Goal: Obtain resource: Download file/media

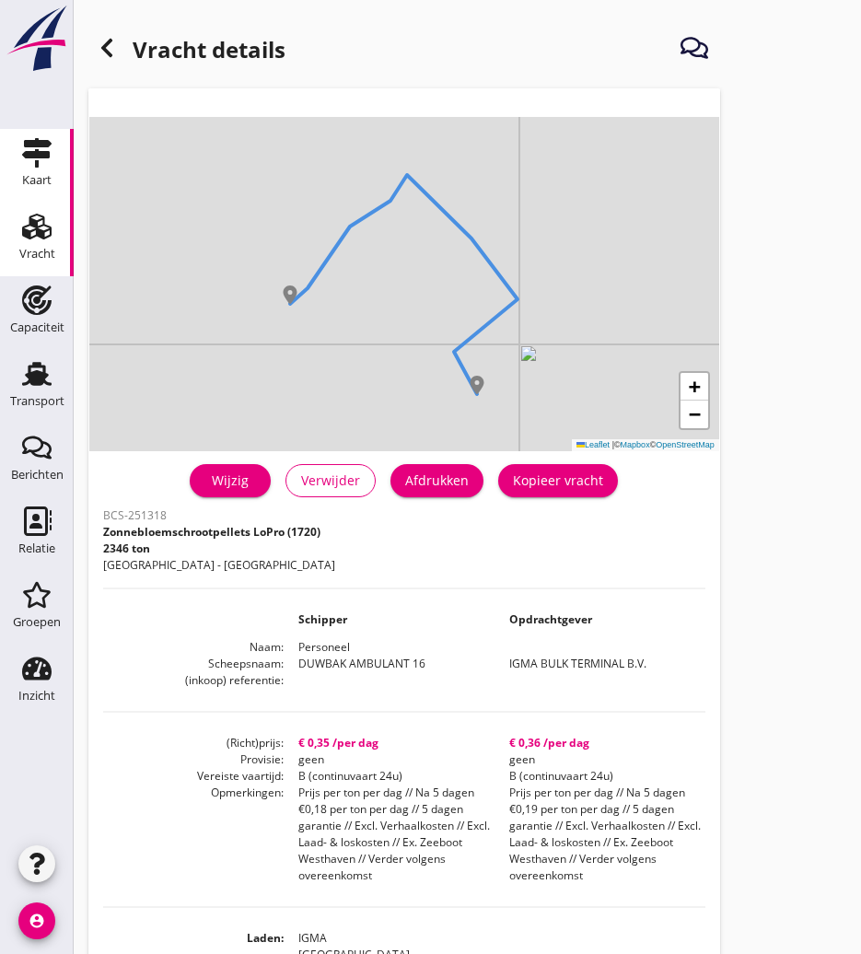
click at [25, 157] on icon "Kaart" at bounding box center [36, 152] width 29 height 29
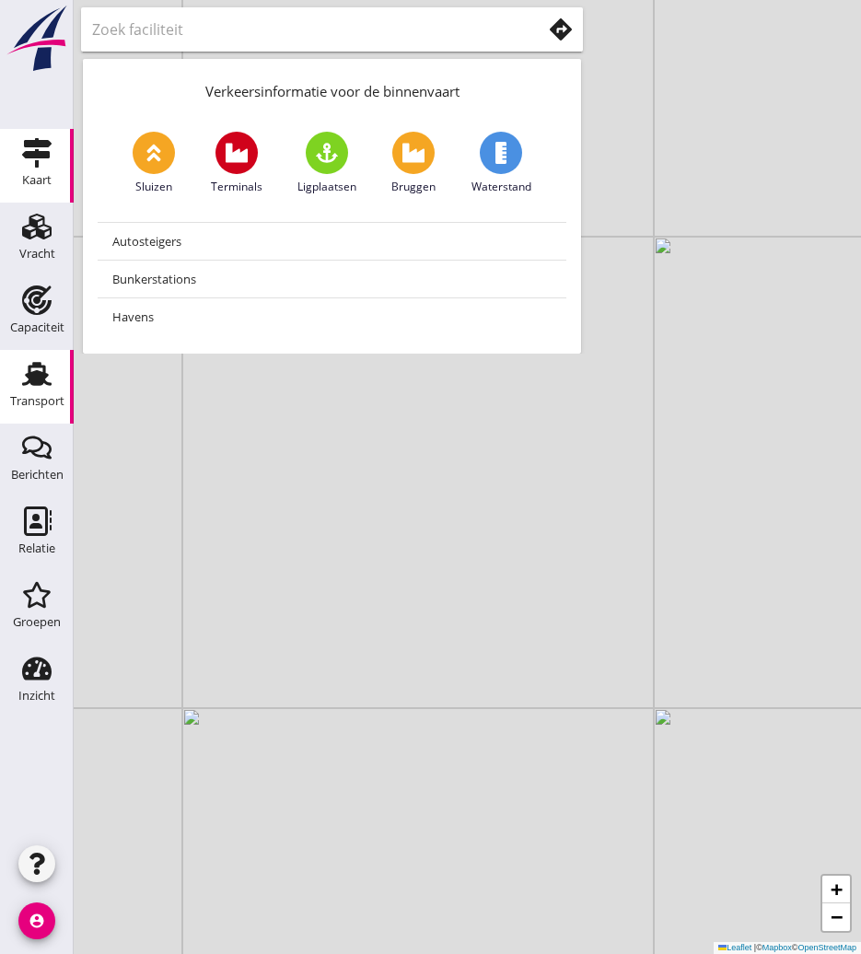
click at [39, 385] on use at bounding box center [36, 374] width 29 height 24
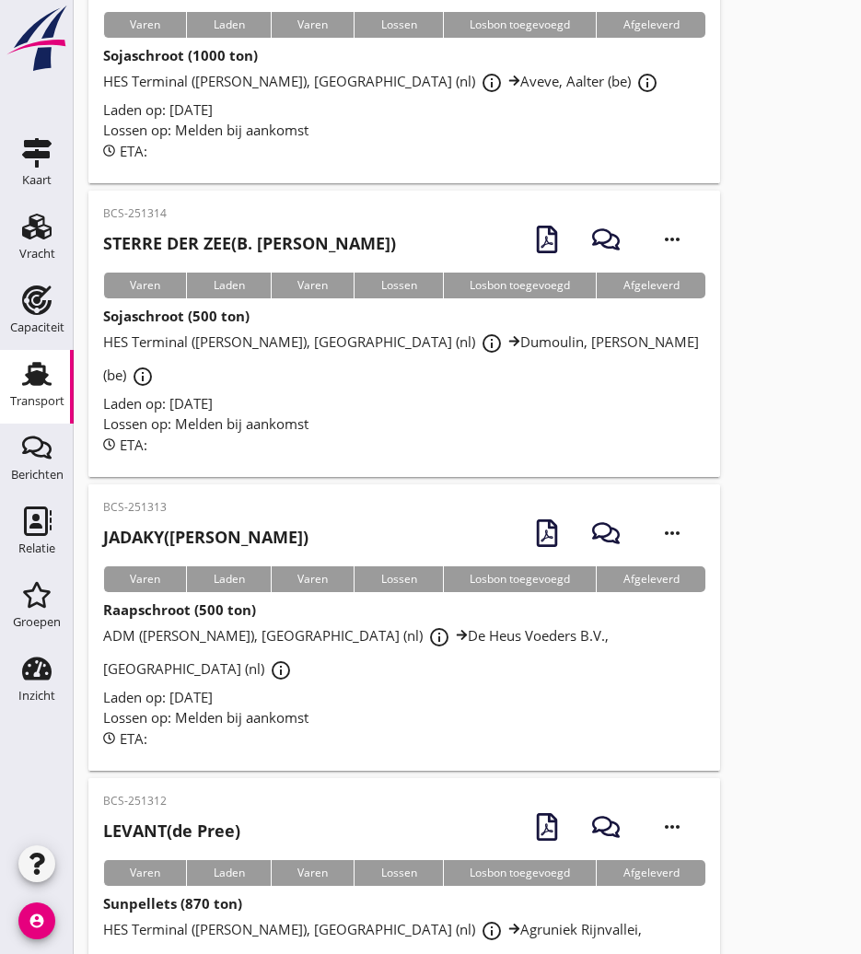
scroll to position [1666, 0]
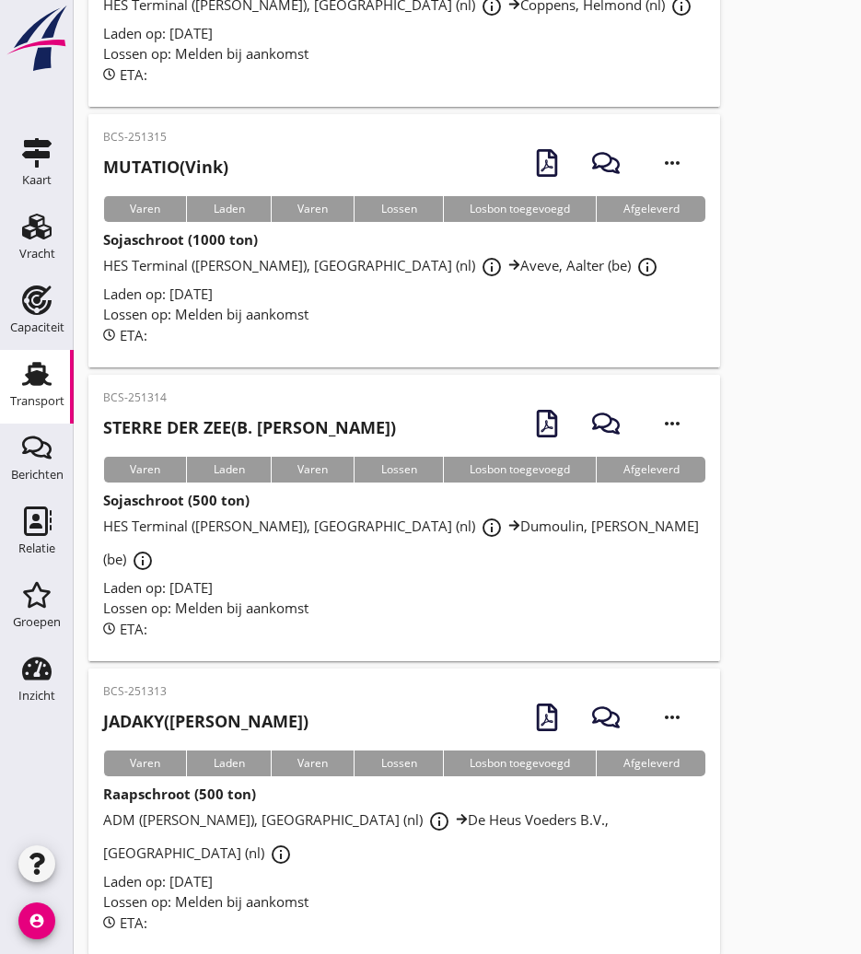
click at [220, 389] on div "BCS-251314 STERRE DER ZEE (B. [PERSON_NAME])" at bounding box center [249, 419] width 293 height 60
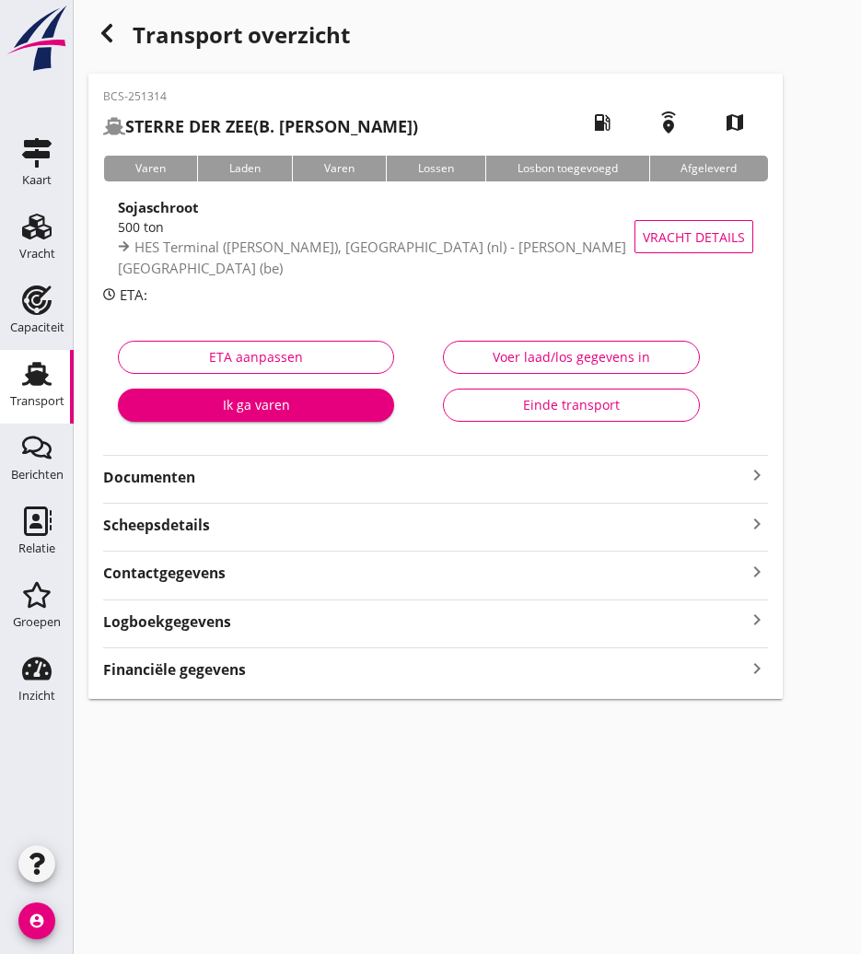
click at [272, 468] on strong "Documenten" at bounding box center [424, 477] width 642 height 21
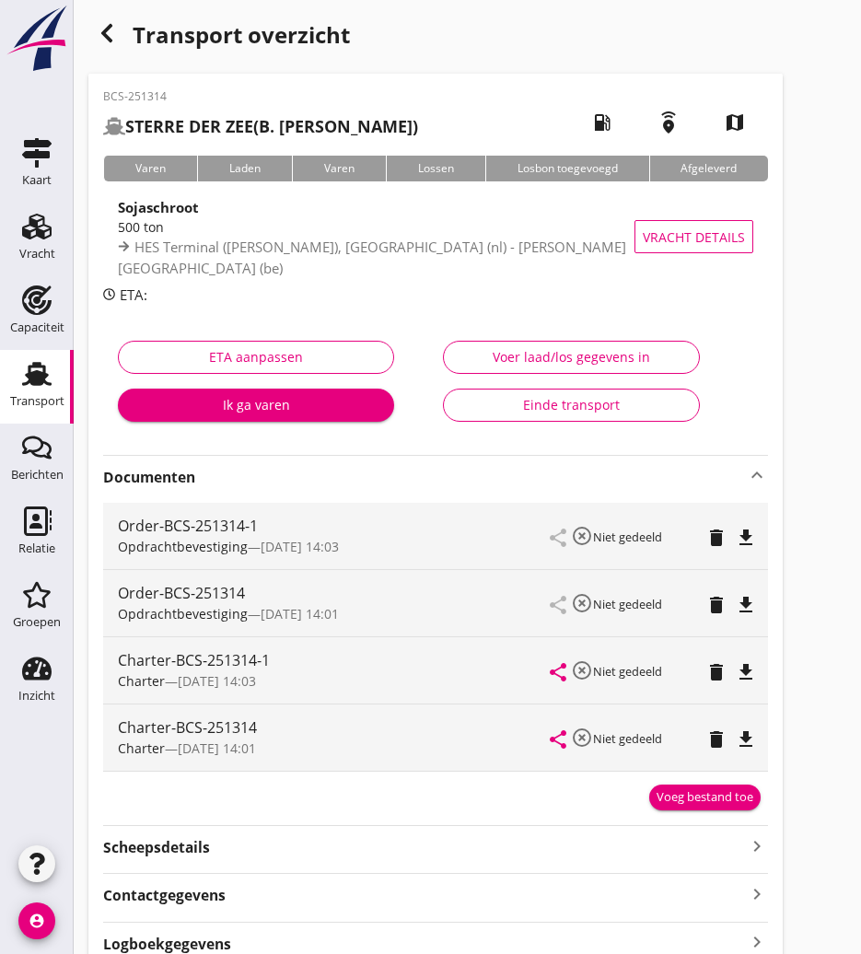
click at [753, 672] on icon "file_download" at bounding box center [746, 672] width 22 height 22
click at [110, 36] on icon "button" at bounding box center [107, 33] width 22 height 22
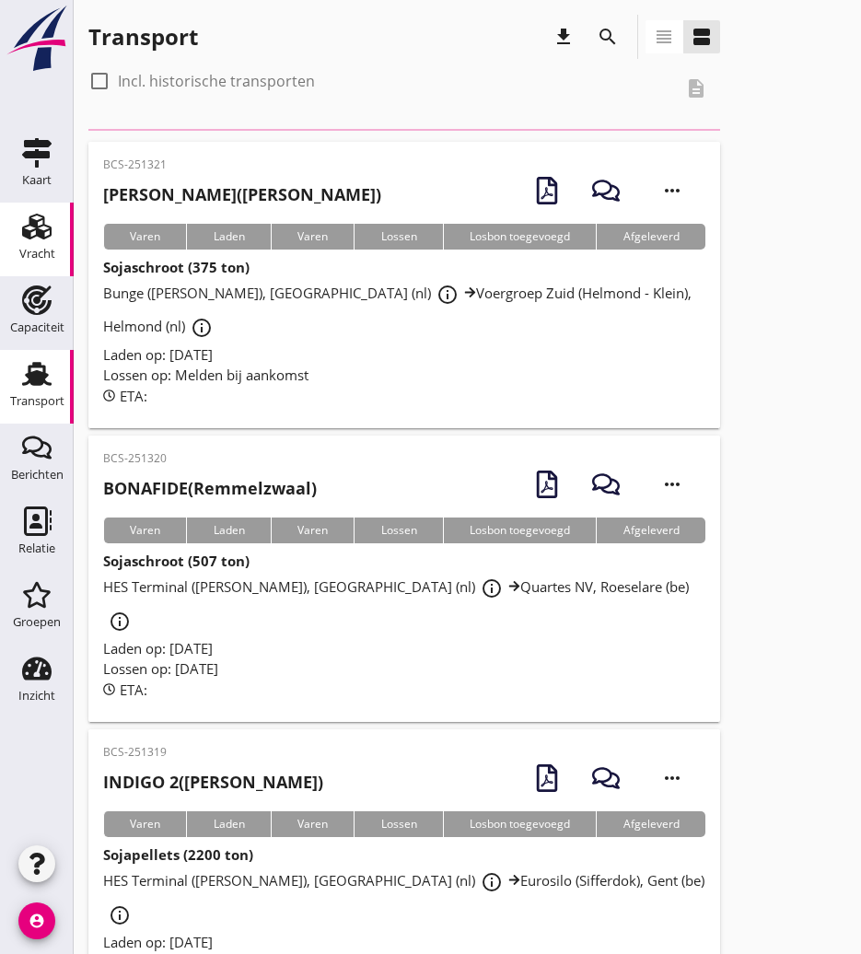
scroll to position [1666, 0]
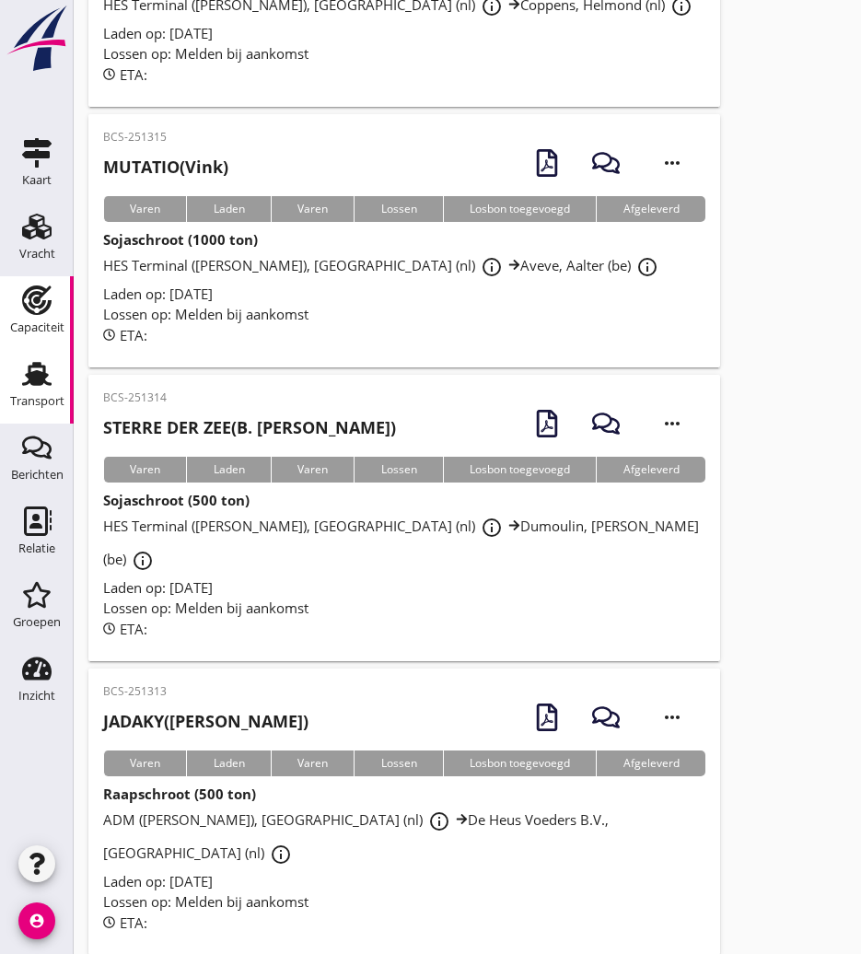
click at [53, 319] on div "Capaciteit" at bounding box center [37, 328] width 54 height 26
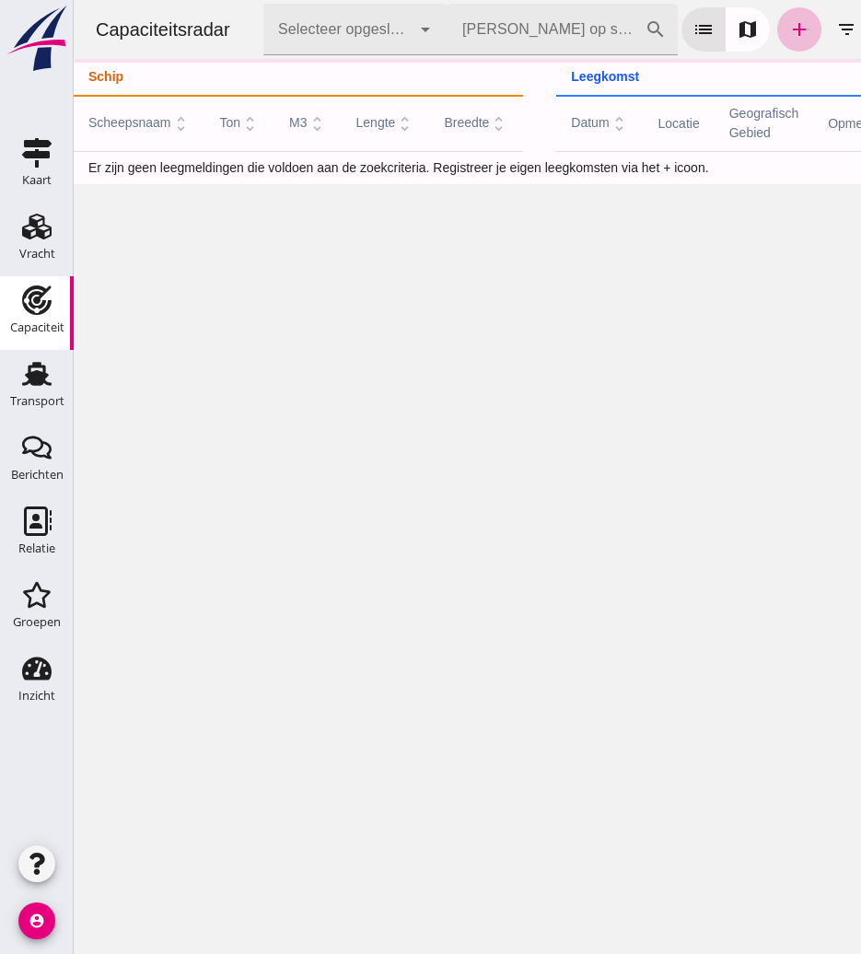
click at [574, 38] on input "[PERSON_NAME] op scheepsnaam" at bounding box center [545, 30] width 197 height 52
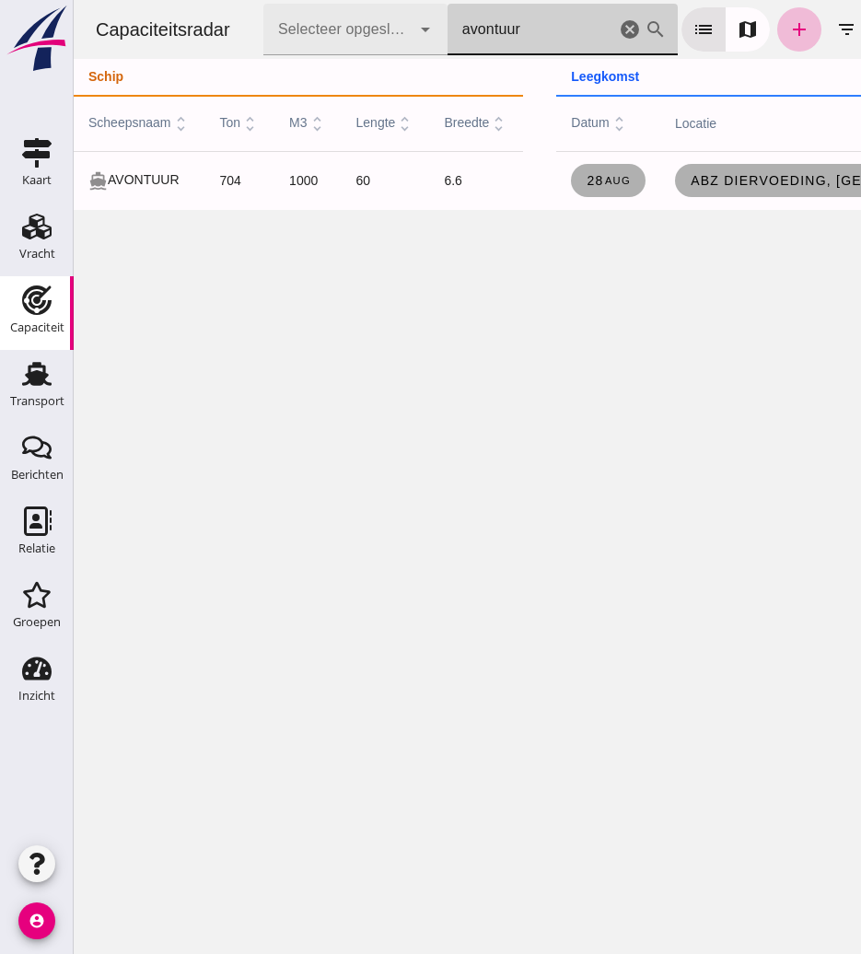
type input "avontuur"
drag, startPoint x: 284, startPoint y: 194, endPoint x: 562, endPoint y: 284, distance: 292.2
click at [562, 284] on div "Capaciteitsradar Selecteer opgeslagen filter Selecteer opgeslagen filter cancel…" at bounding box center [467, 477] width 787 height 954
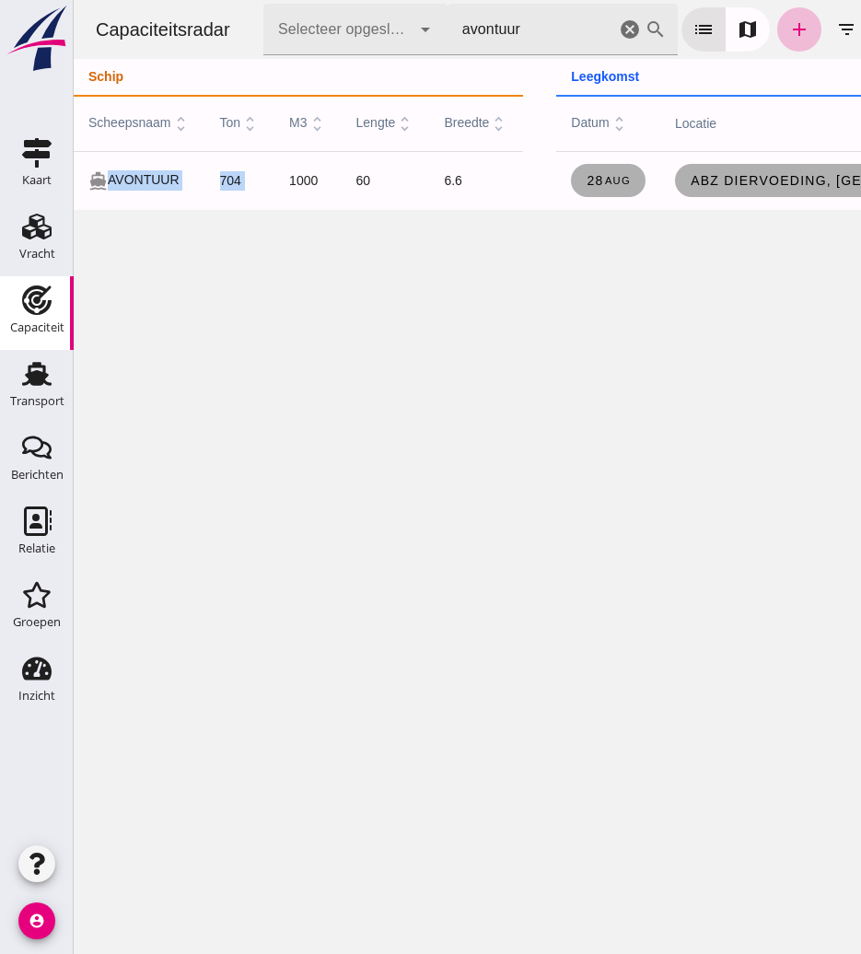
drag, startPoint x: 562, startPoint y: 284, endPoint x: 421, endPoint y: 450, distance: 218.0
click at [434, 439] on div "Capaciteitsradar Selecteer opgeslagen filter Selecteer opgeslagen filter cancel…" at bounding box center [467, 477] width 787 height 954
click at [38, 379] on use at bounding box center [36, 374] width 29 height 24
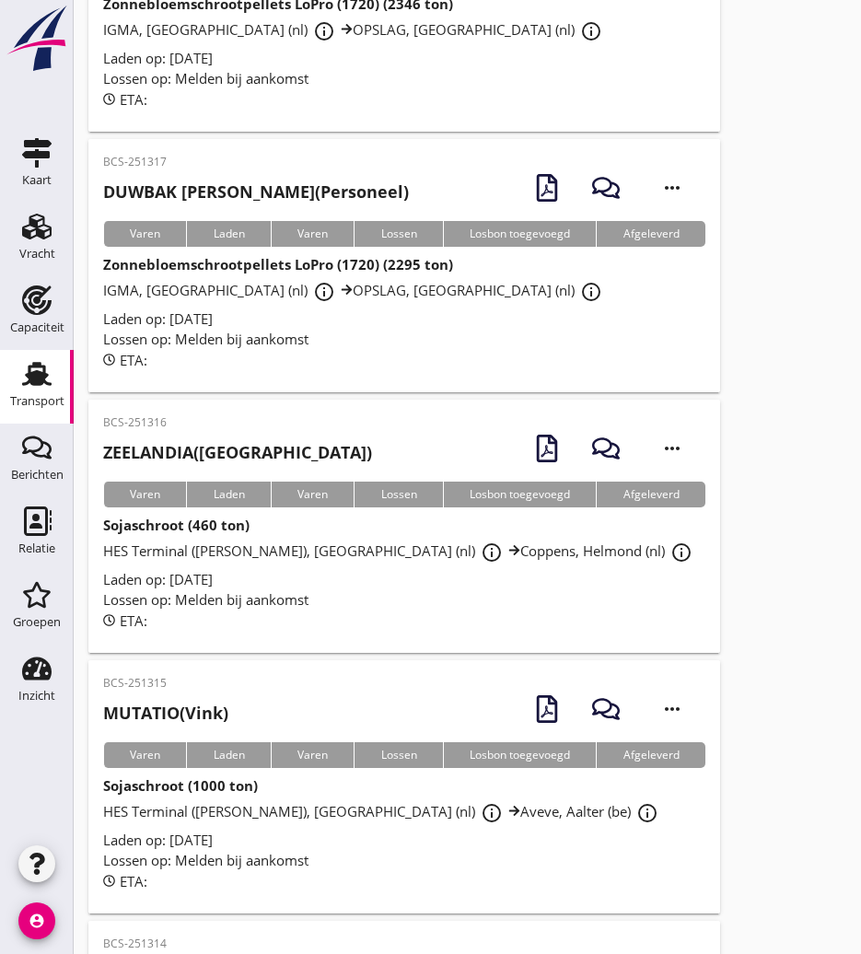
scroll to position [1657, 0]
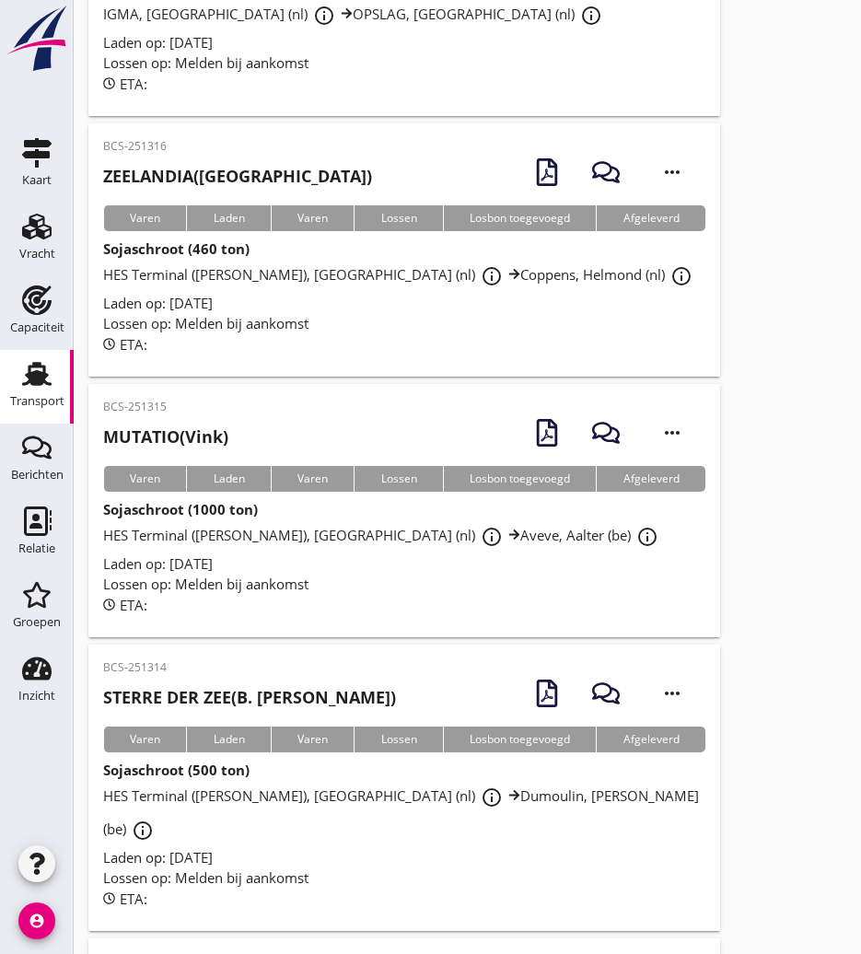
click at [254, 399] on div "BCS-251315 MUTATIO (Vink) more_horiz" at bounding box center [404, 432] width 602 height 67
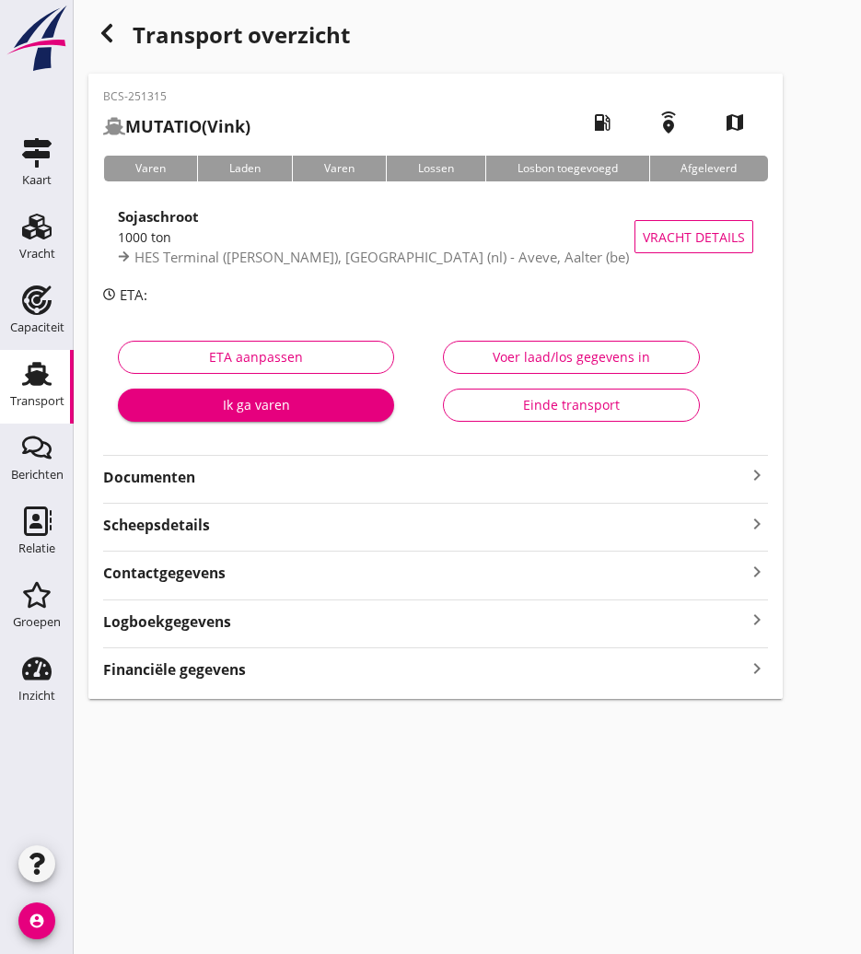
click at [201, 478] on strong "Documenten" at bounding box center [424, 477] width 642 height 21
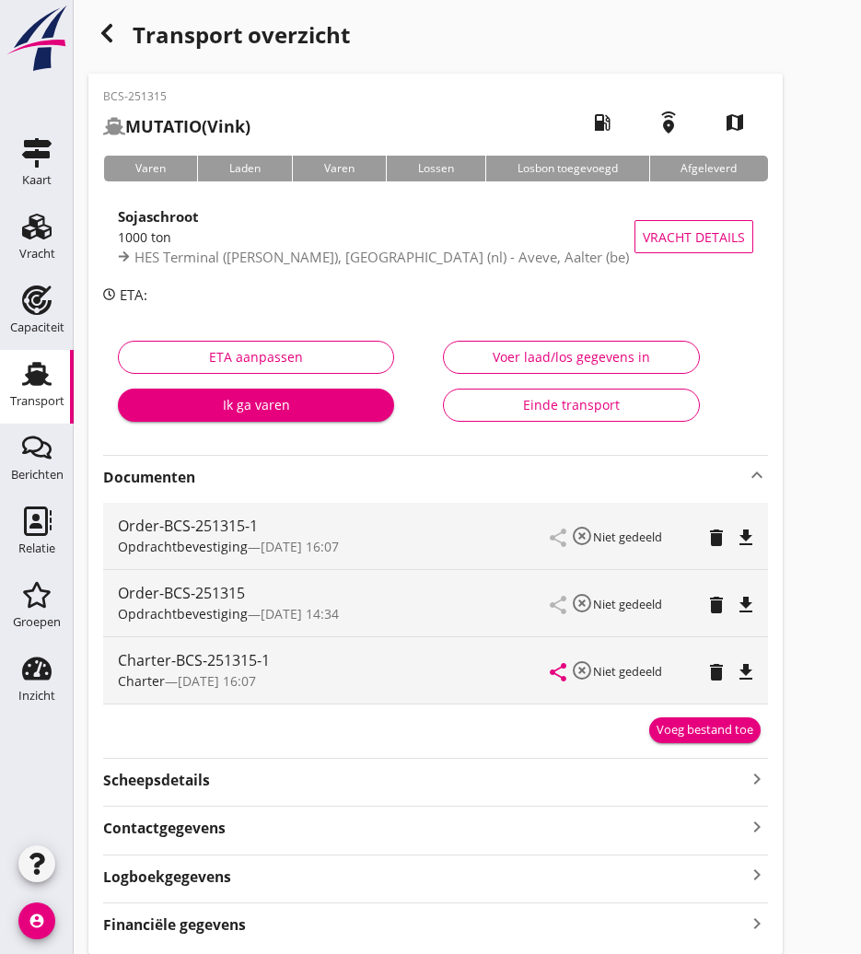
click at [103, 24] on icon "button" at bounding box center [107, 33] width 22 height 22
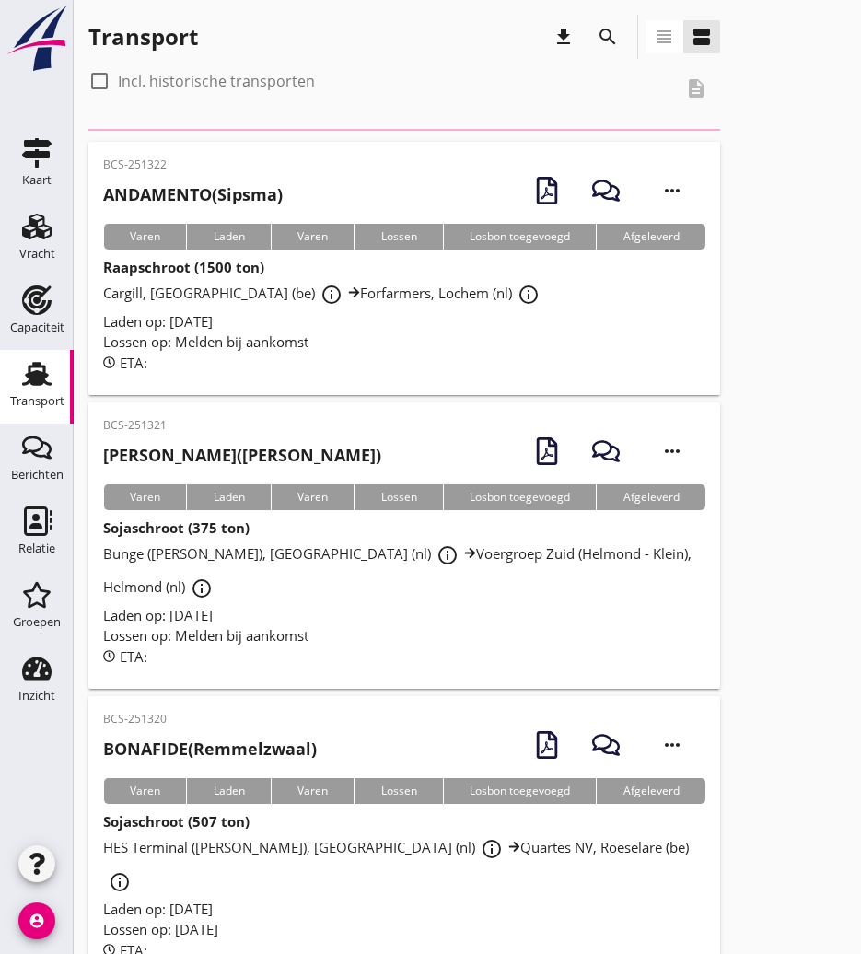
scroll to position [1657, 0]
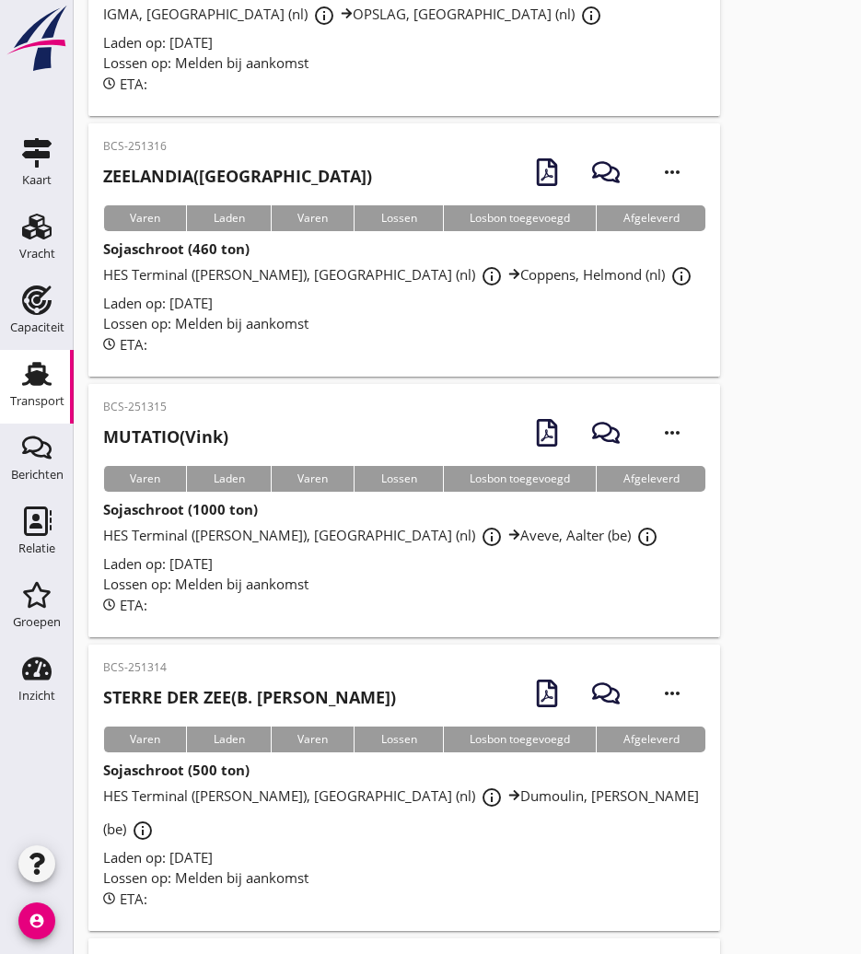
click at [60, 398] on div "Transport" at bounding box center [37, 401] width 54 height 12
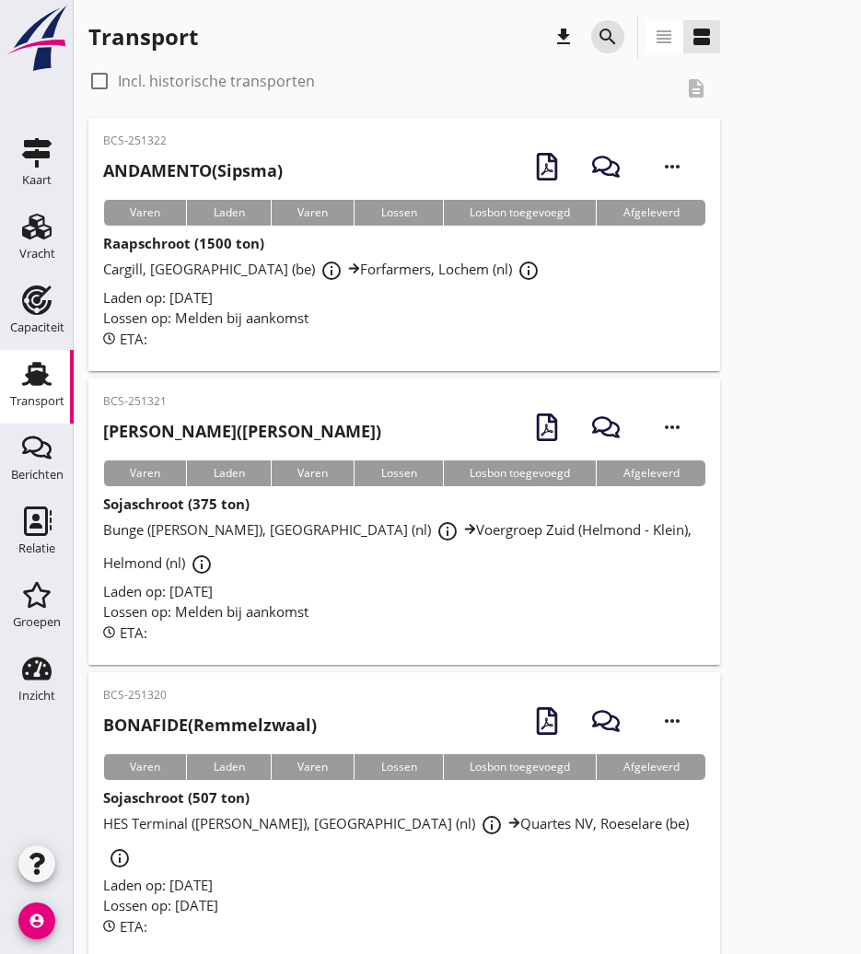
click at [598, 42] on icon "search" at bounding box center [607, 37] width 22 height 22
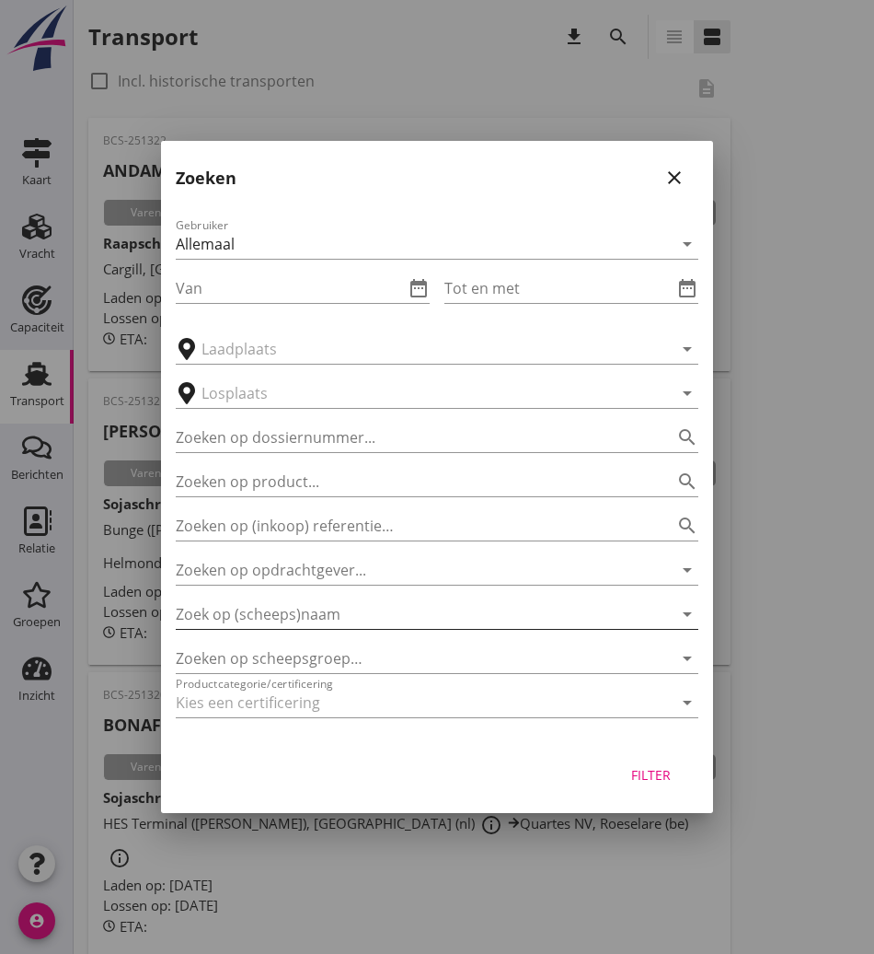
click at [312, 620] on input "Zoek op (scheeps)naam" at bounding box center [411, 613] width 471 height 29
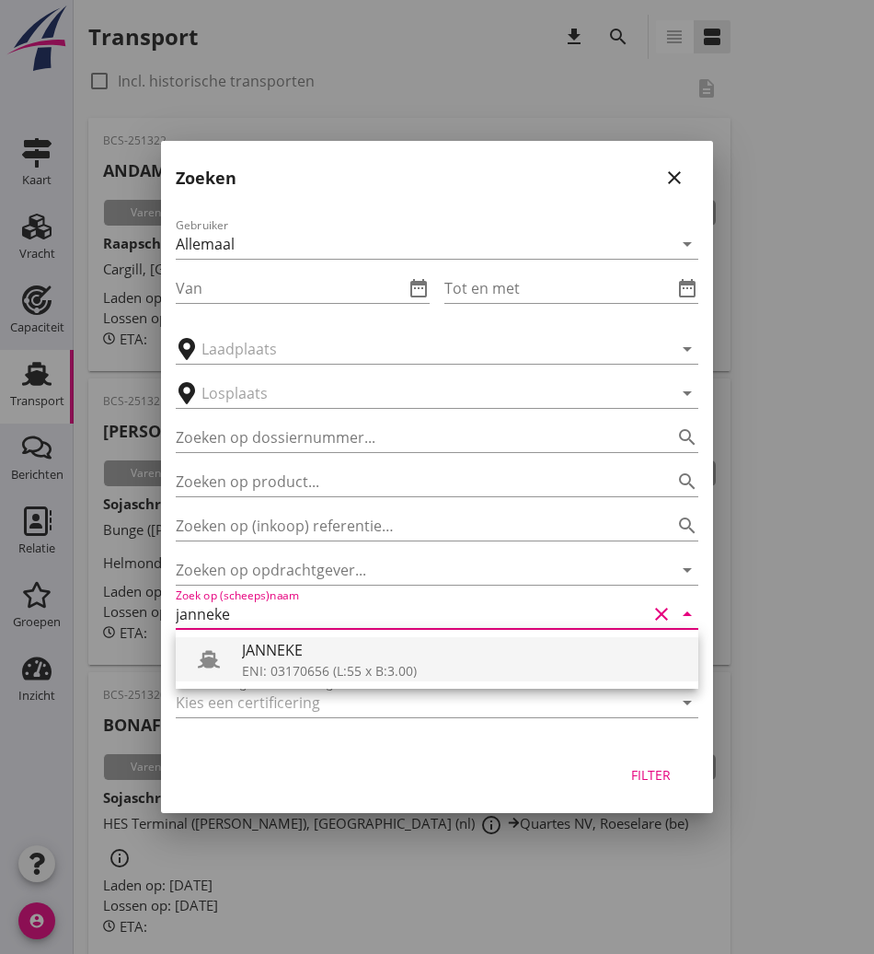
click at [302, 657] on div "JANNEKE" at bounding box center [463, 650] width 442 height 22
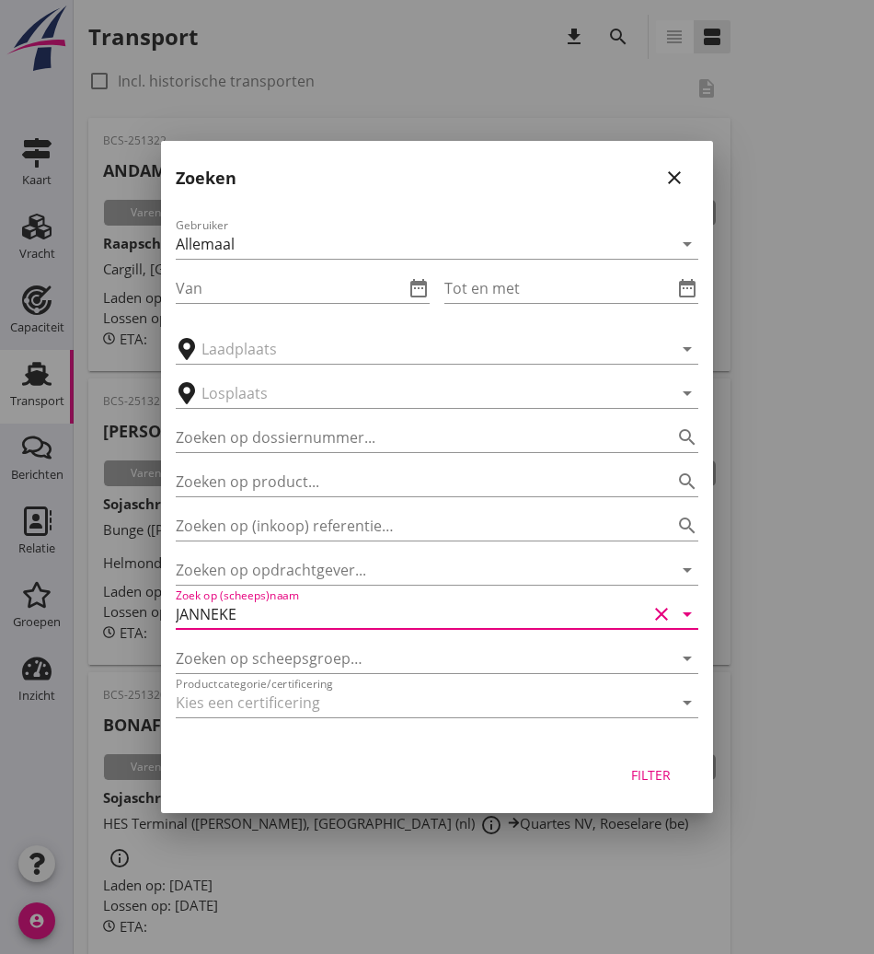
click at [658, 777] on div "Filter" at bounding box center [651, 774] width 52 height 19
type input "JANNEKE"
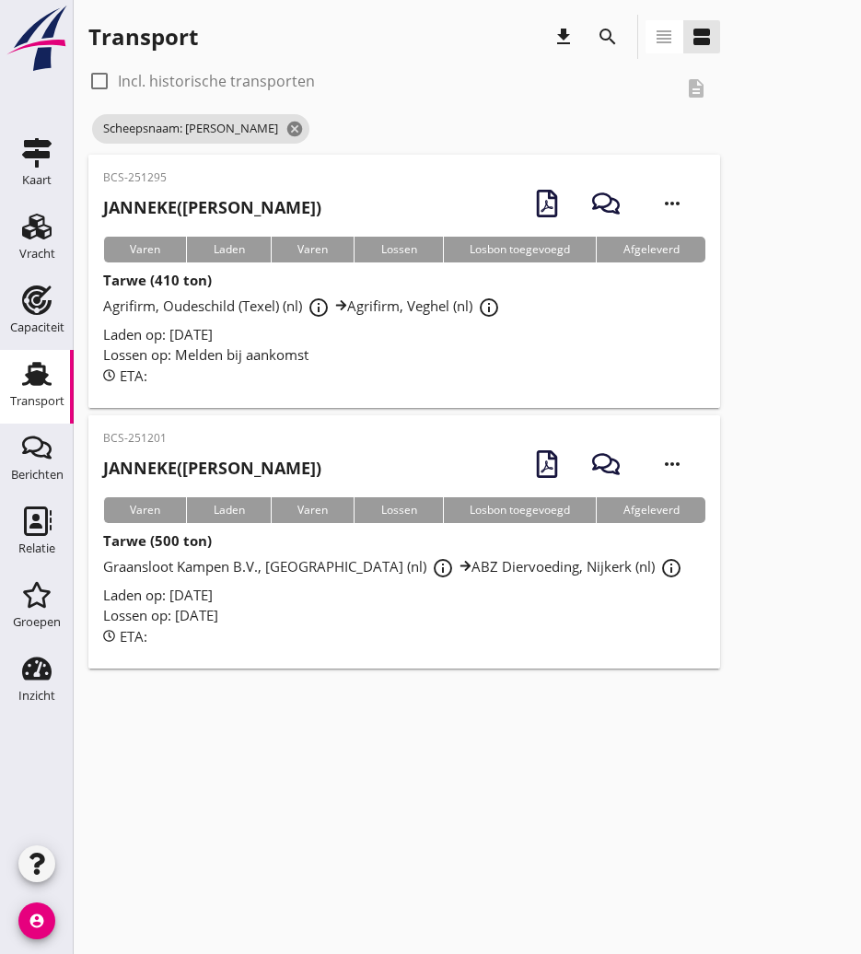
click at [199, 200] on h2 "[PERSON_NAME] ([PERSON_NAME])" at bounding box center [212, 207] width 218 height 25
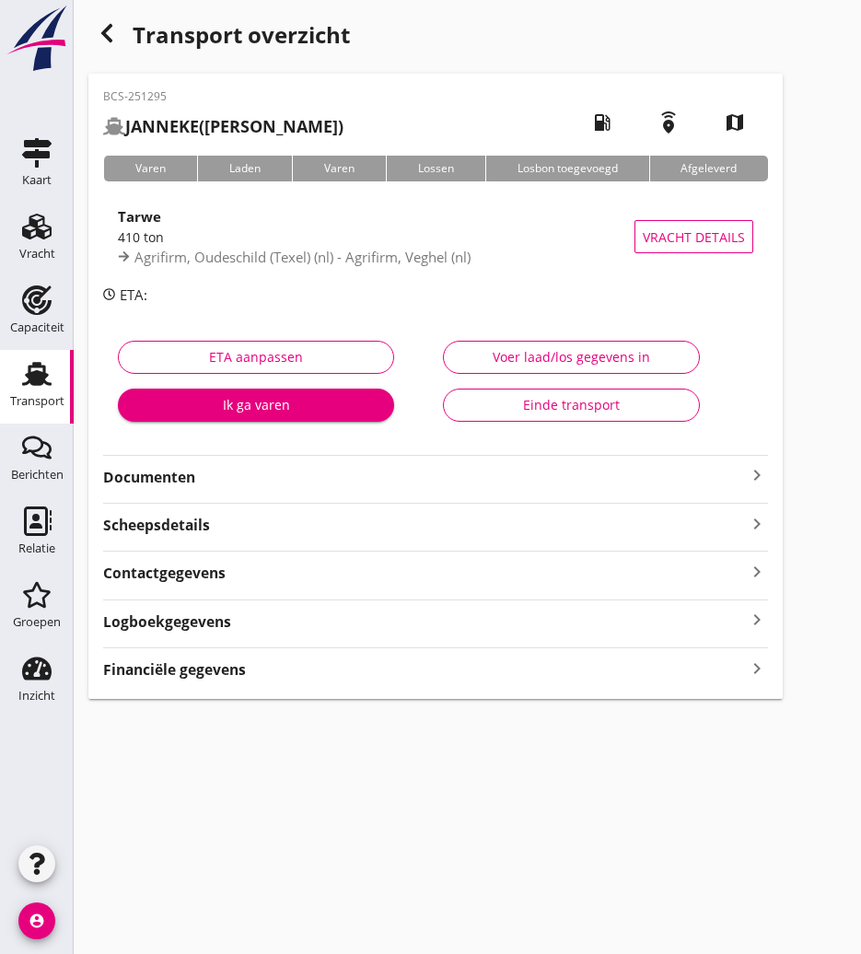
click at [259, 468] on strong "Documenten" at bounding box center [424, 477] width 642 height 21
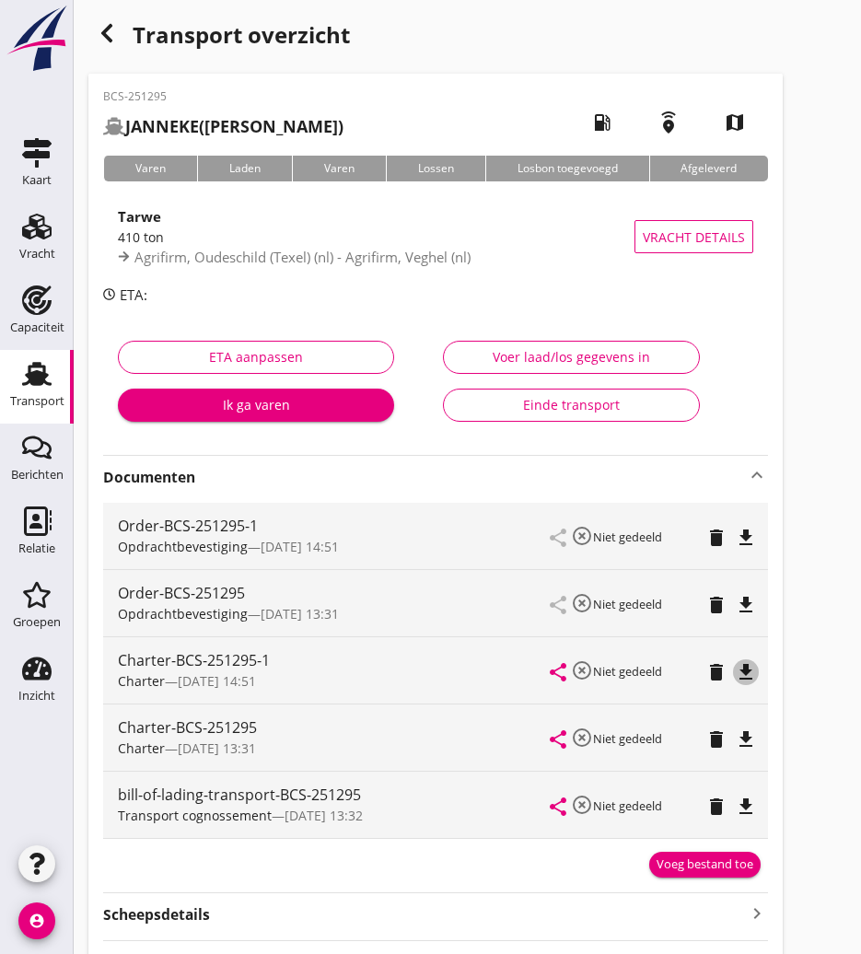
click at [754, 668] on icon "file_download" at bounding box center [746, 672] width 22 height 22
drag, startPoint x: 115, startPoint y: 25, endPoint x: 34, endPoint y: 53, distance: 85.9
click at [112, 27] on icon "button" at bounding box center [107, 33] width 22 height 22
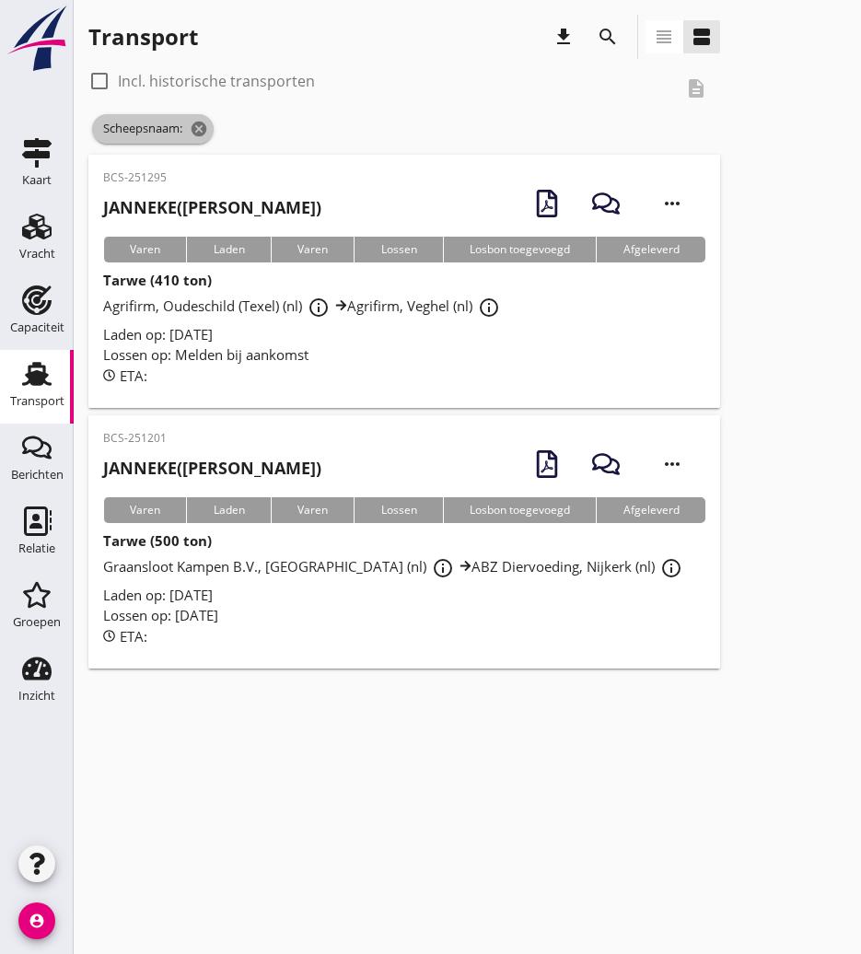
click at [204, 133] on icon "cancel" at bounding box center [199, 129] width 18 height 18
